Goal: Obtain resource: Download file/media

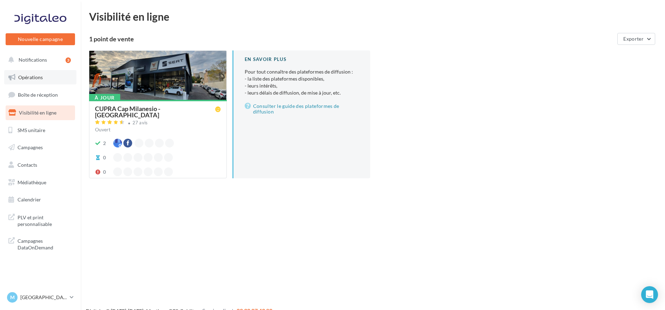
click at [35, 76] on span "Opérations" at bounding box center [30, 77] width 25 height 6
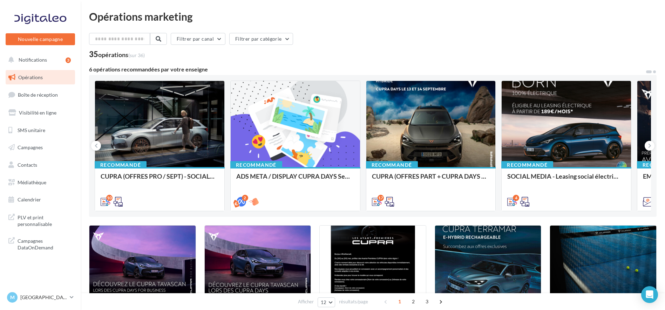
click at [654, 72] on span at bounding box center [654, 71] width 3 height 3
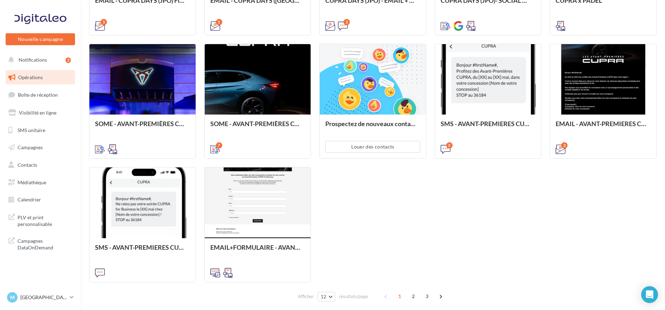
scroll to position [336, 0]
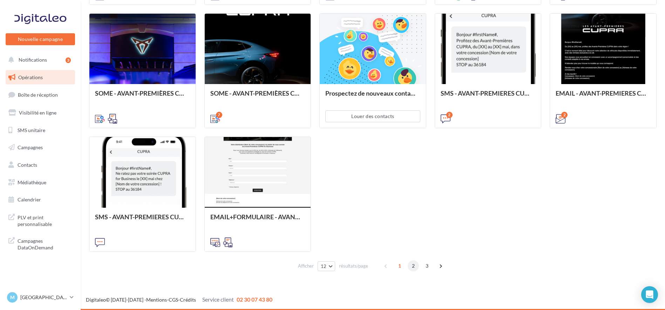
click at [415, 265] on span "2" at bounding box center [413, 266] width 11 height 11
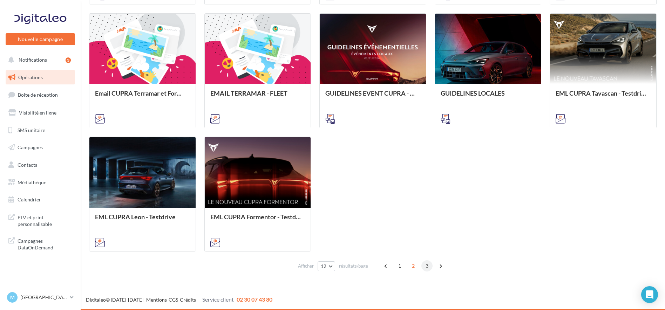
click at [427, 268] on span "3" at bounding box center [427, 266] width 11 height 11
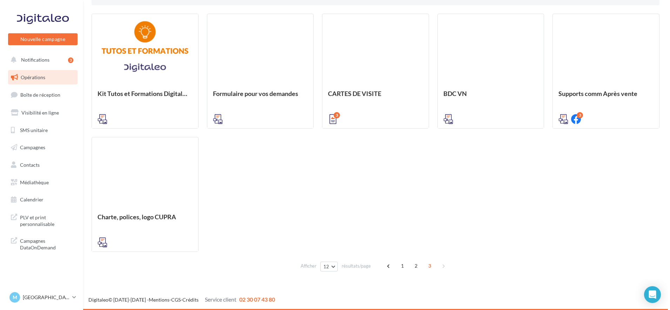
scroll to position [197, 0]
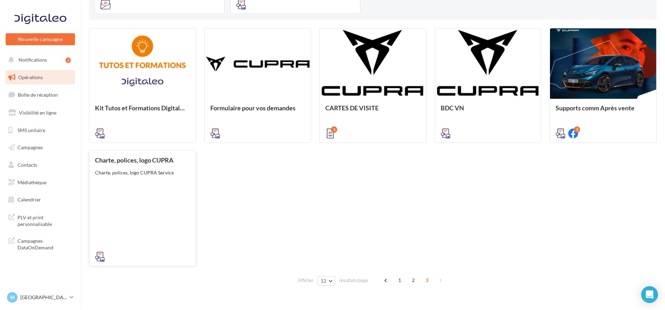
click at [144, 195] on div "Charte, polices, logo CUPRA Charte, polices, logo CUPRA Service" at bounding box center [142, 208] width 95 height 103
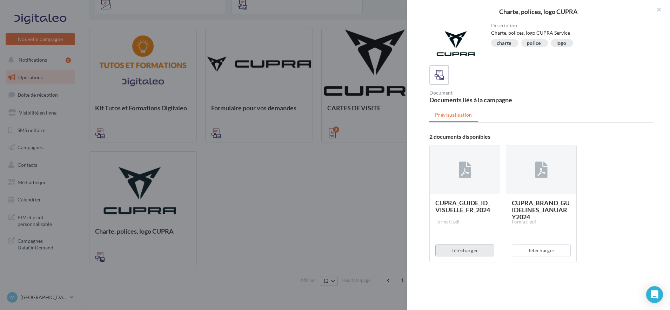
click at [468, 249] on button "Télécharger" at bounding box center [464, 251] width 59 height 12
click at [551, 251] on button "Télécharger" at bounding box center [541, 251] width 59 height 12
